Goal: Understand process/instructions: Learn how to perform a task or action

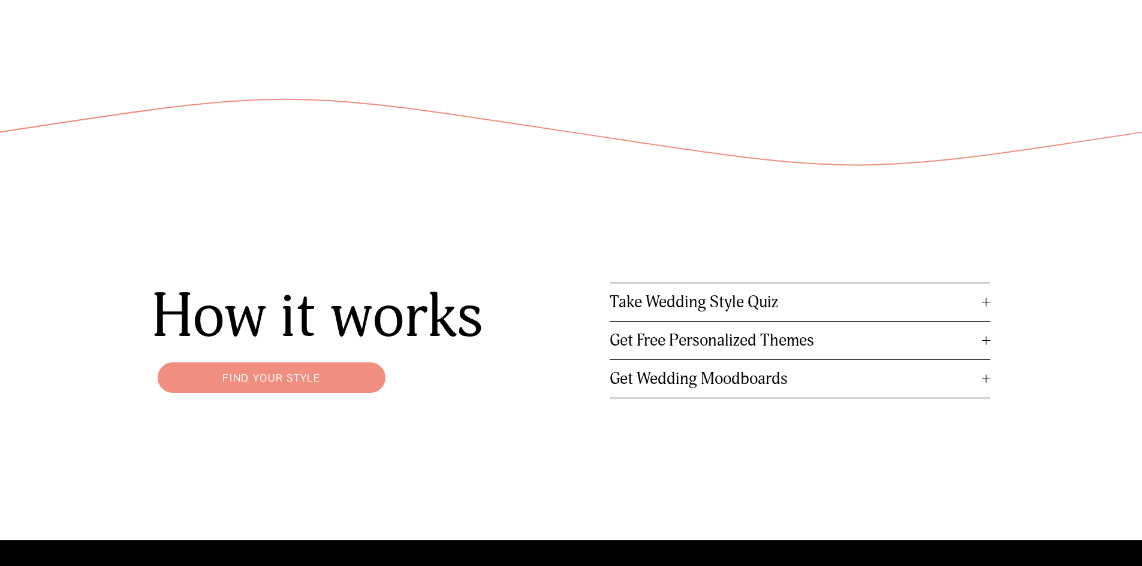
scroll to position [1518, 0]
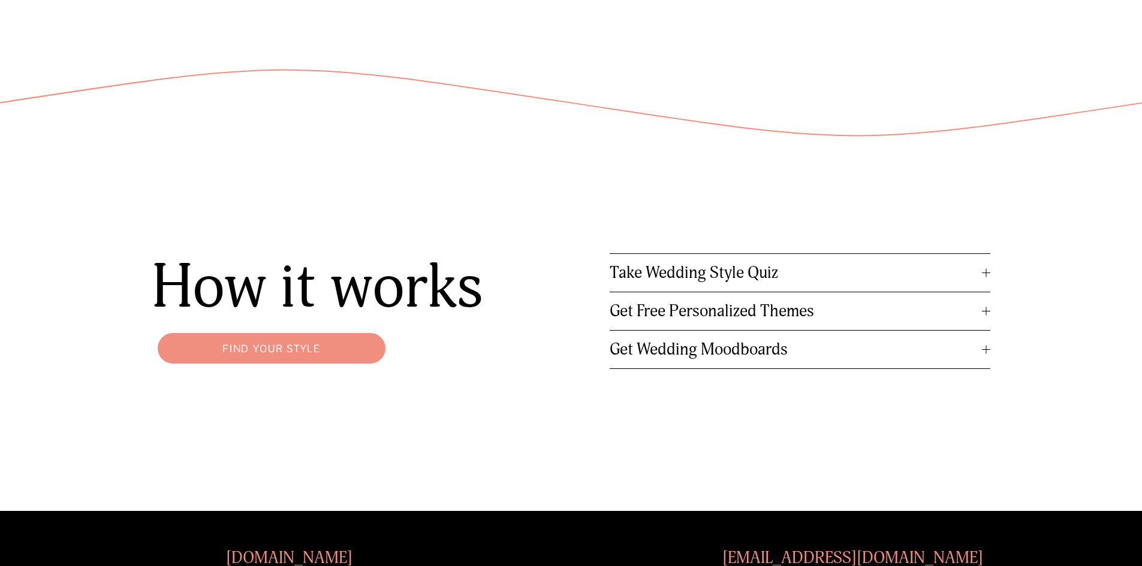
click at [717, 316] on span "Get Free Personalized Themes" at bounding box center [796, 311] width 373 height 20
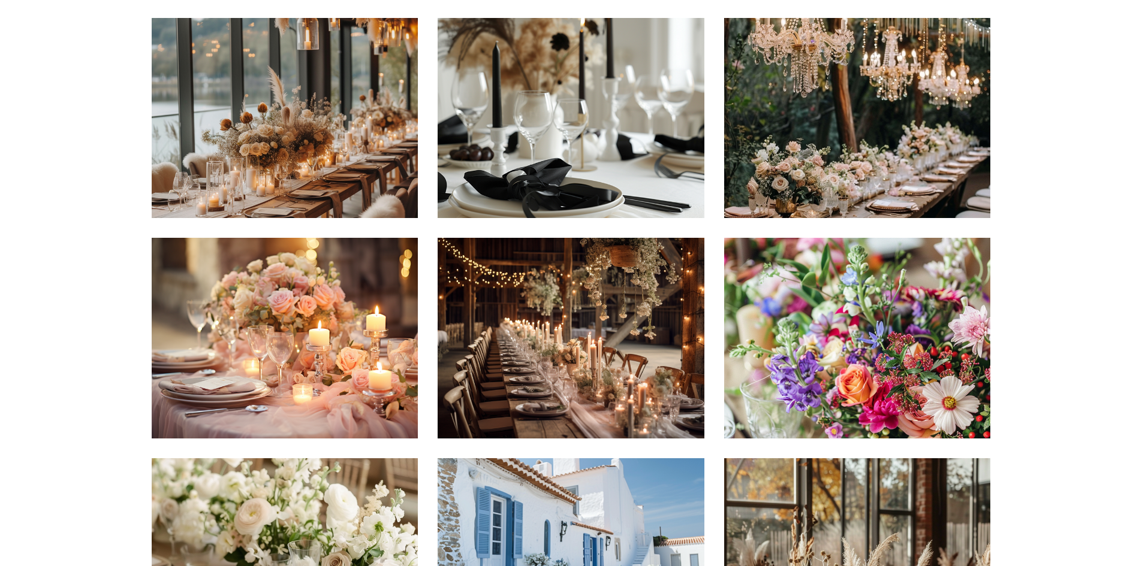
scroll to position [0, 0]
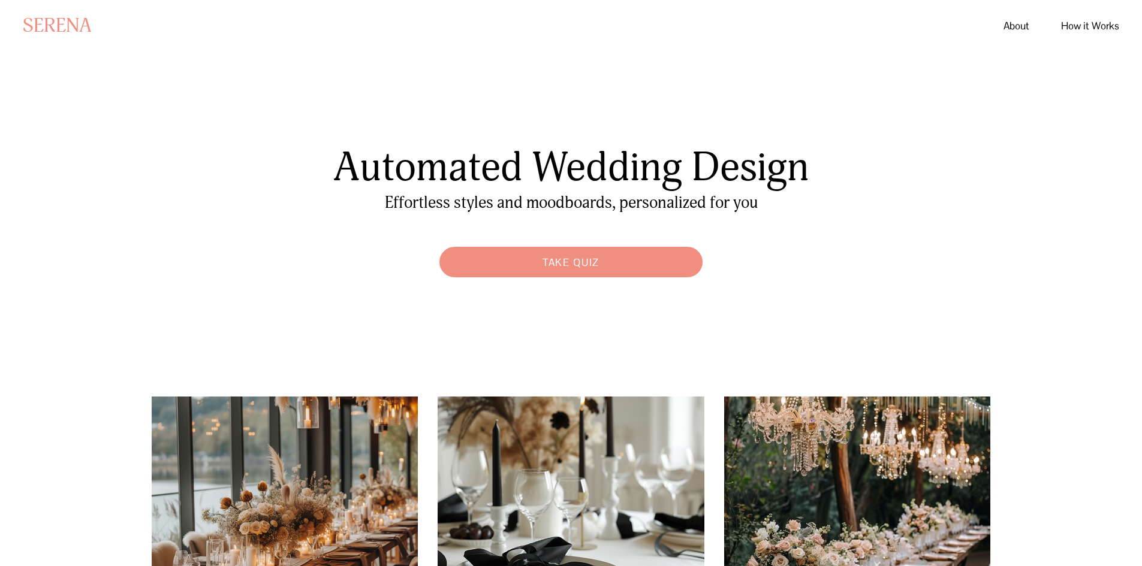
click at [1100, 22] on link "How it Works" at bounding box center [1090, 27] width 58 height 22
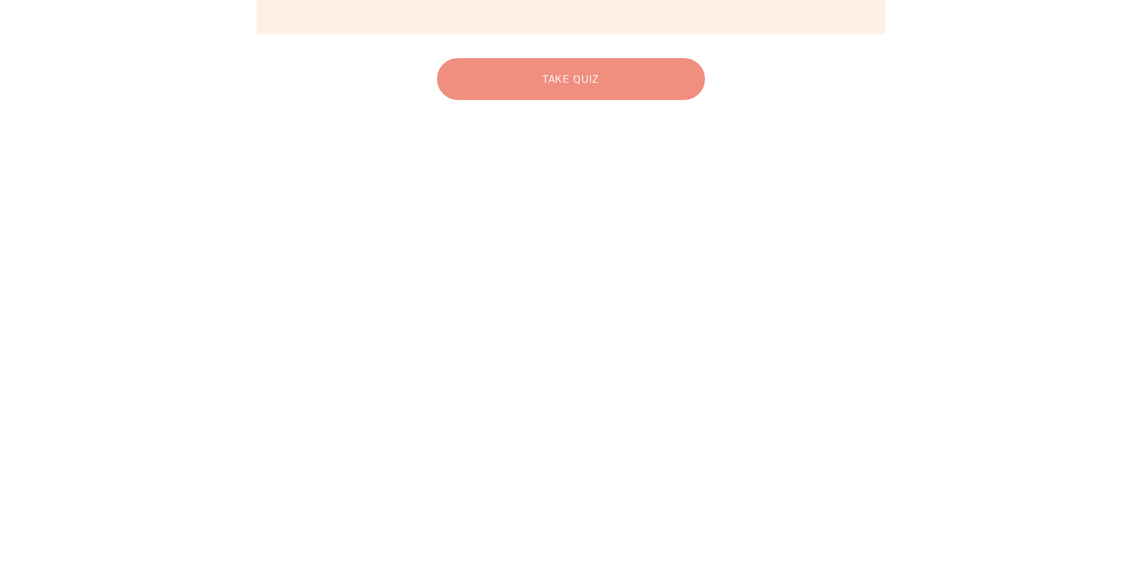
scroll to position [283, 0]
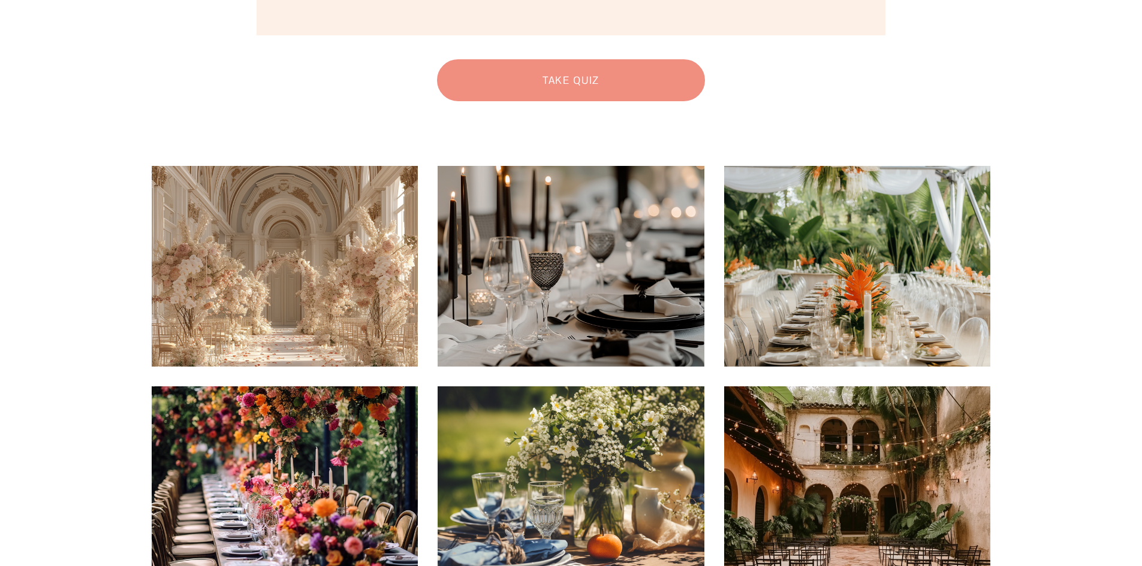
click at [327, 245] on img at bounding box center [285, 266] width 266 height 200
click at [590, 88] on link "Take Quiz" at bounding box center [571, 80] width 280 height 54
